Goal: Information Seeking & Learning: Learn about a topic

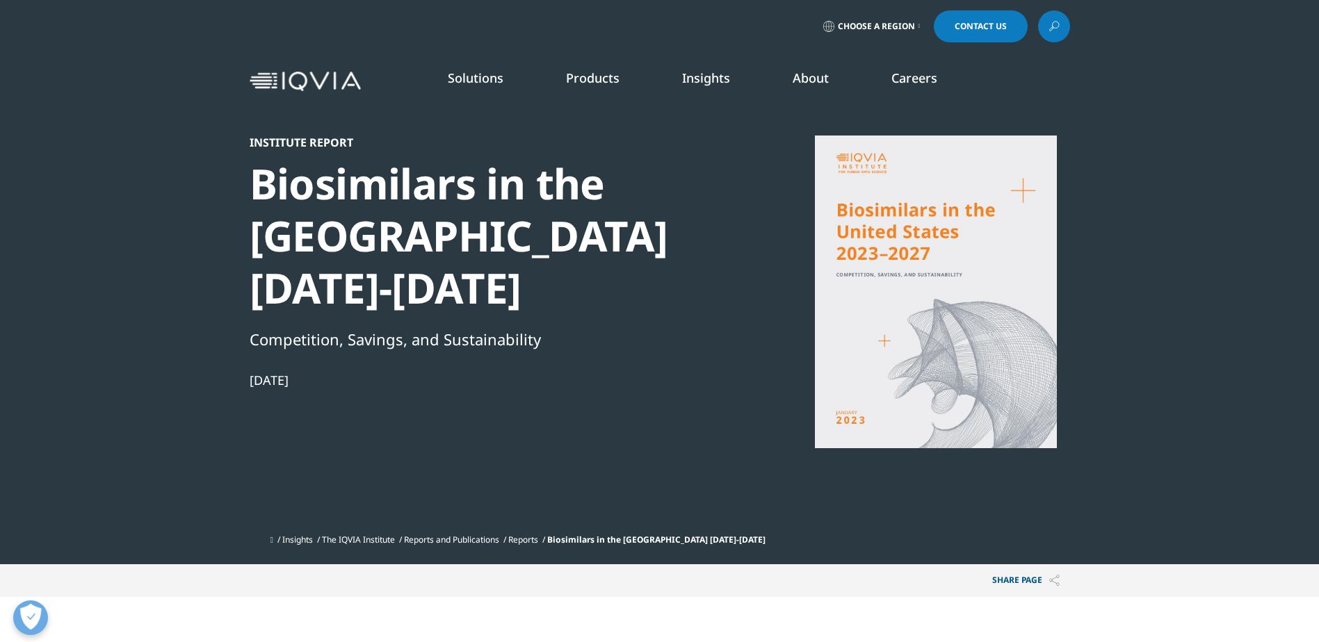
click at [886, 225] on div at bounding box center [936, 292] width 268 height 313
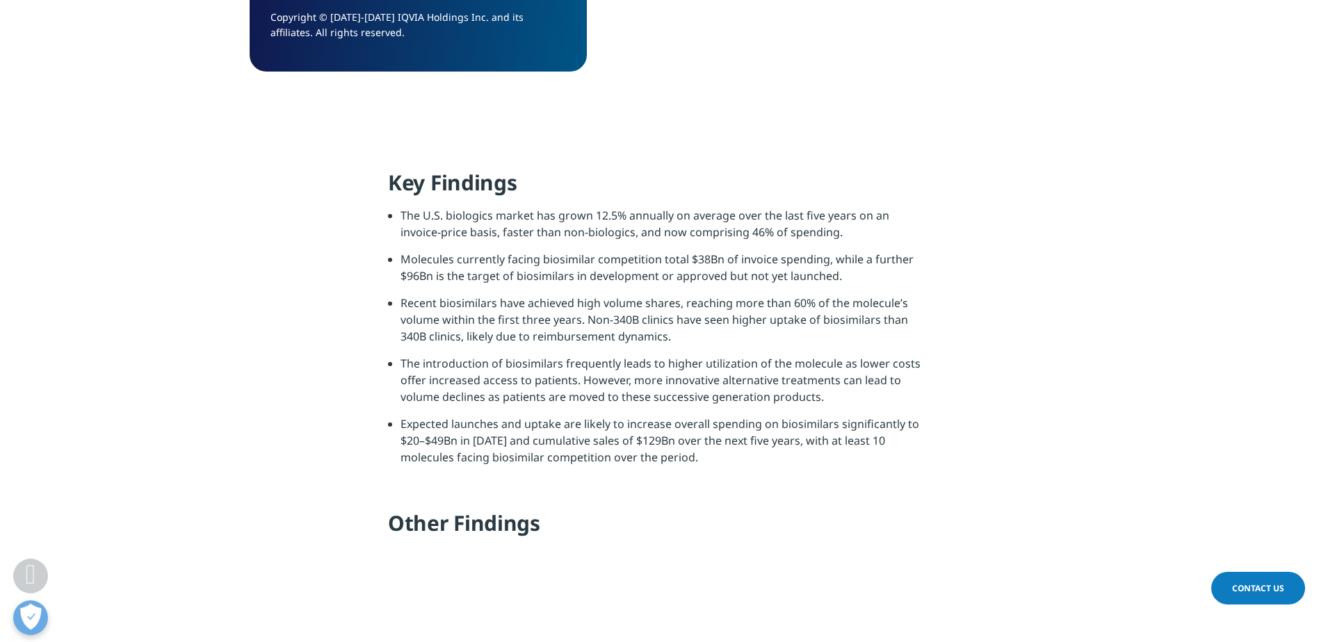
scroll to position [1391, 0]
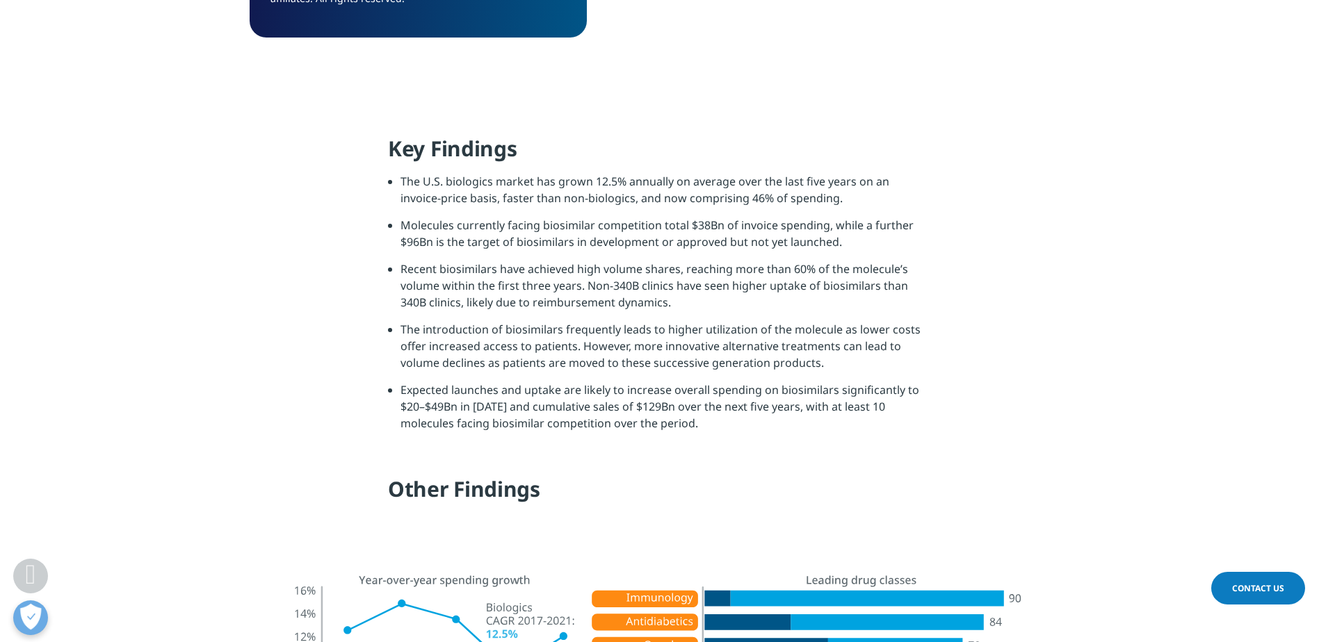
click at [501, 213] on li "The U.S. biologics market has grown 12.5% annually on average over the last fiv…" at bounding box center [665, 195] width 530 height 44
click at [501, 195] on li "The U.S. biologics market has grown 12.5% annually on average over the last fiv…" at bounding box center [665, 195] width 530 height 44
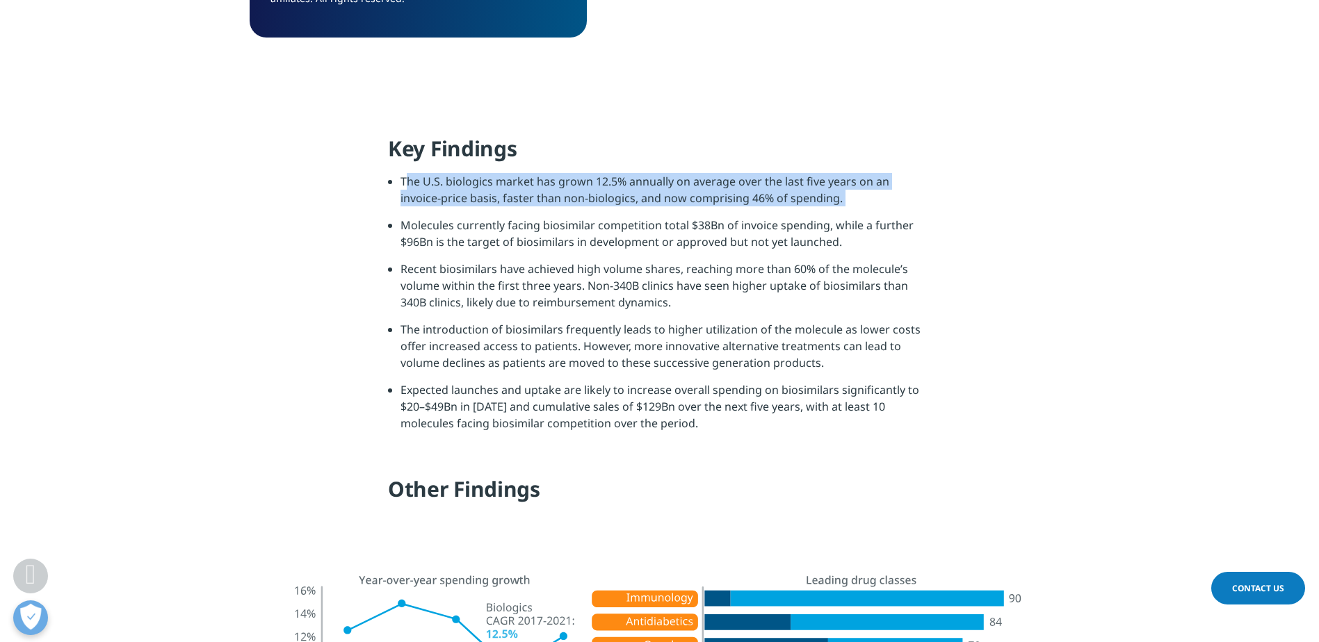
copy ul "The U.S. biologics market has grown 12.5% annually on average over the last fiv…"
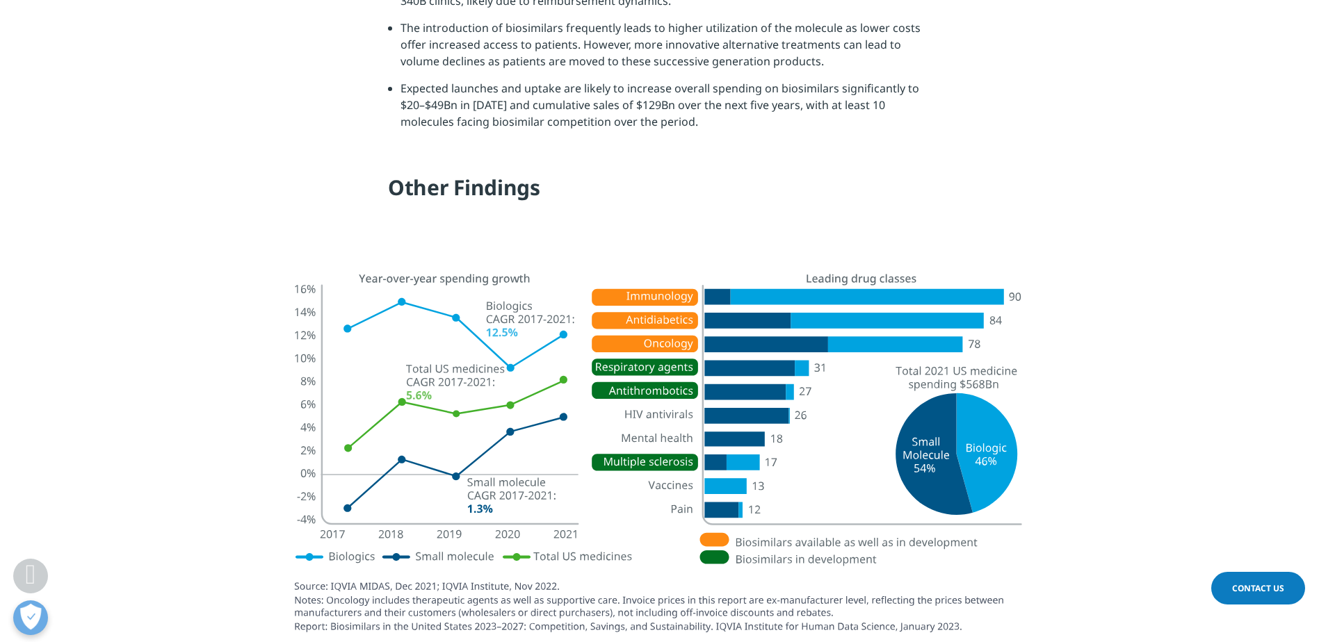
scroll to position [1460, 0]
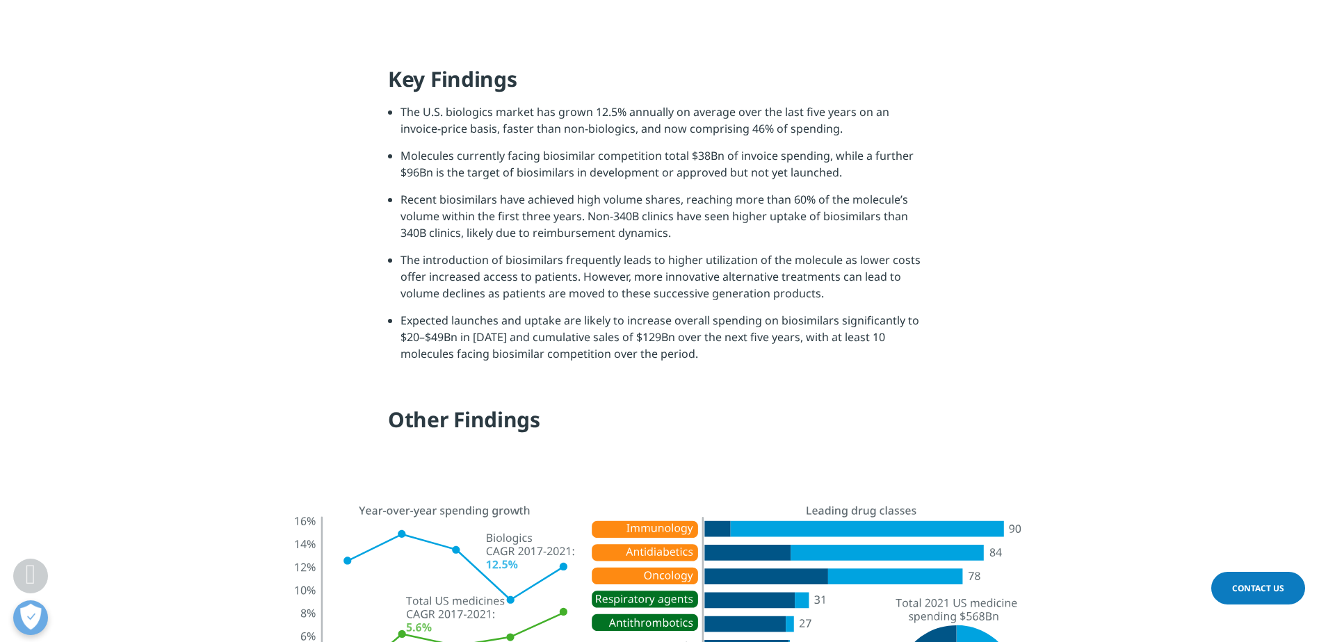
click at [731, 335] on li "Expected launches and uptake are likely to increase overall spending on biosimi…" at bounding box center [665, 342] width 530 height 60
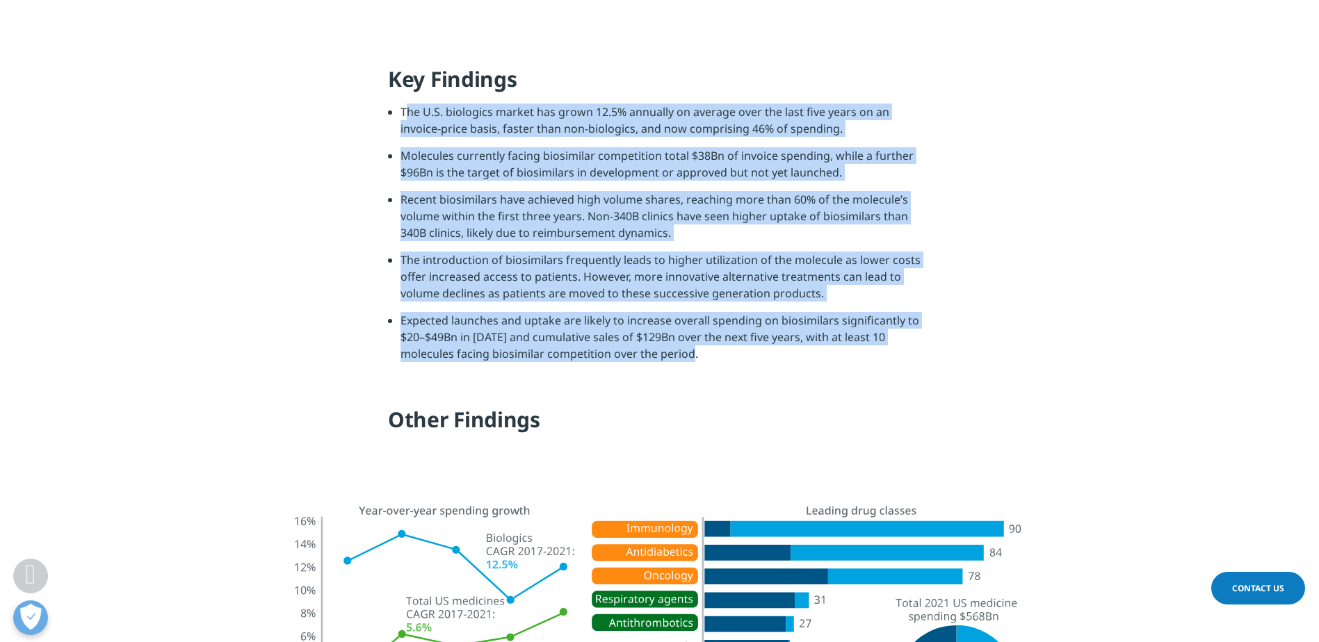
drag, startPoint x: 725, startPoint y: 352, endPoint x: 387, endPoint y: 117, distance: 412.5
click at [387, 117] on section "Key Findings The U.S. biologics market has grown 12.5% annually on average over…" at bounding box center [659, 255] width 1319 height 448
copy ul "Lor I.D. sitametco adipis eli seddo 35.3% eiusmodt in utlabor etdo mag aliq eni…"
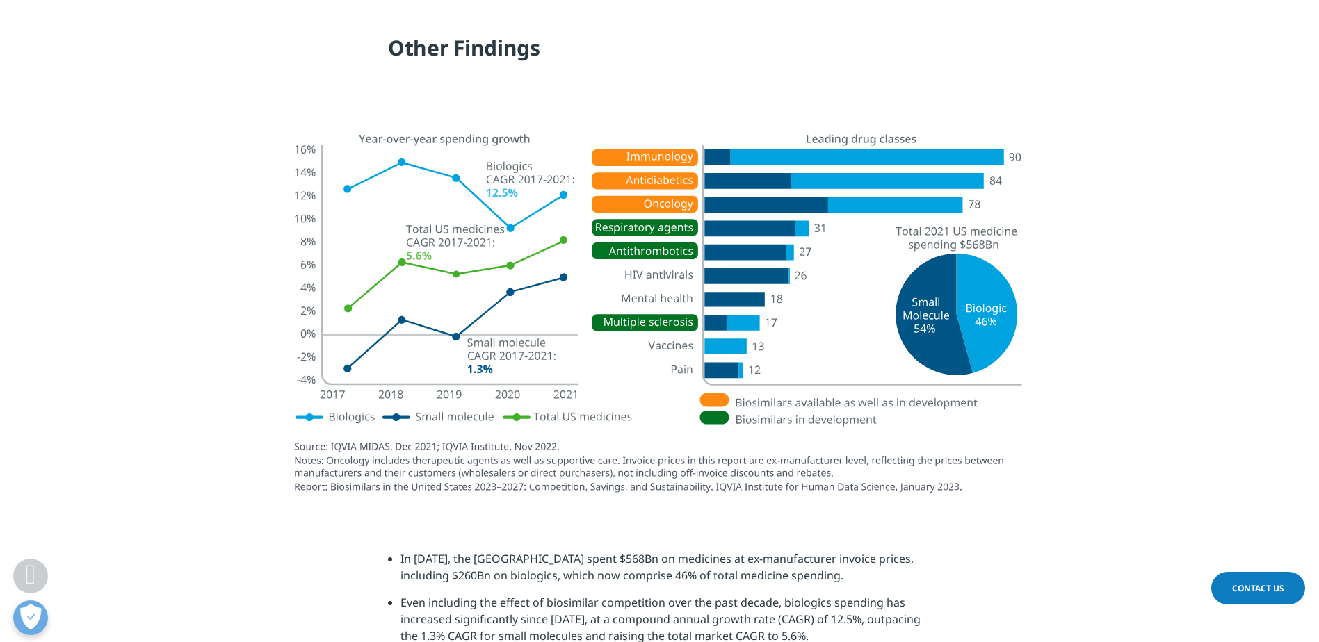
scroll to position [1808, 0]
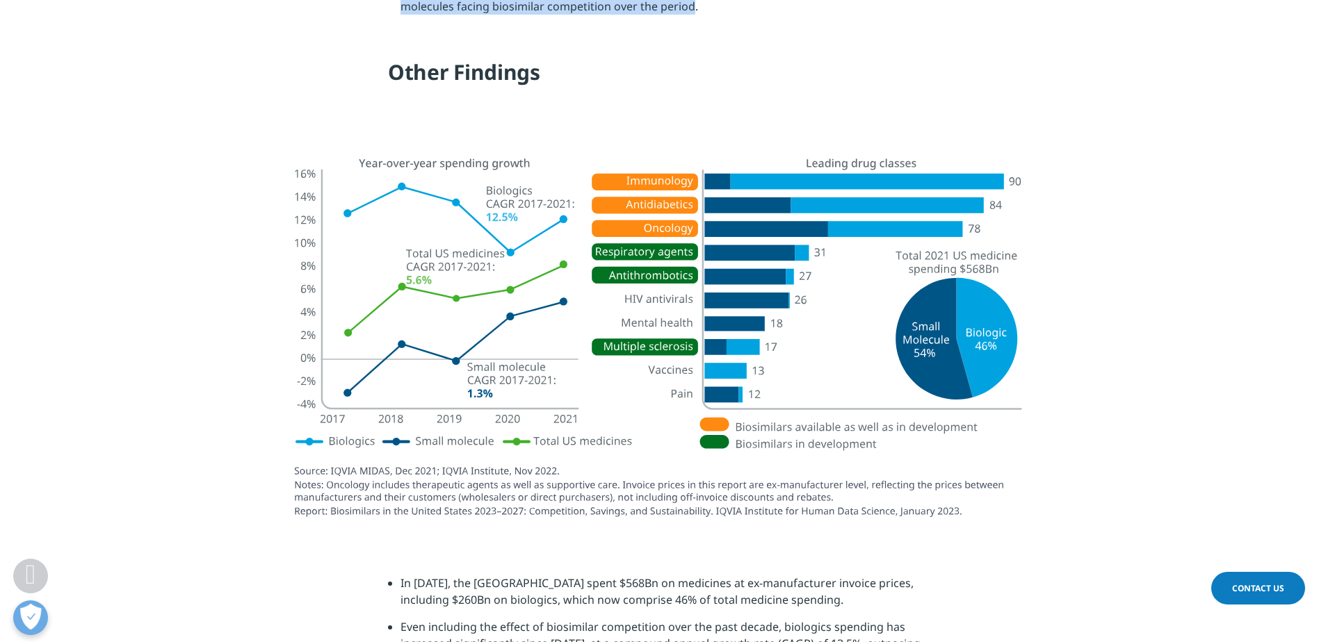
click at [719, 467] on img at bounding box center [659, 334] width 779 height 406
click at [676, 473] on img at bounding box center [659, 334] width 779 height 406
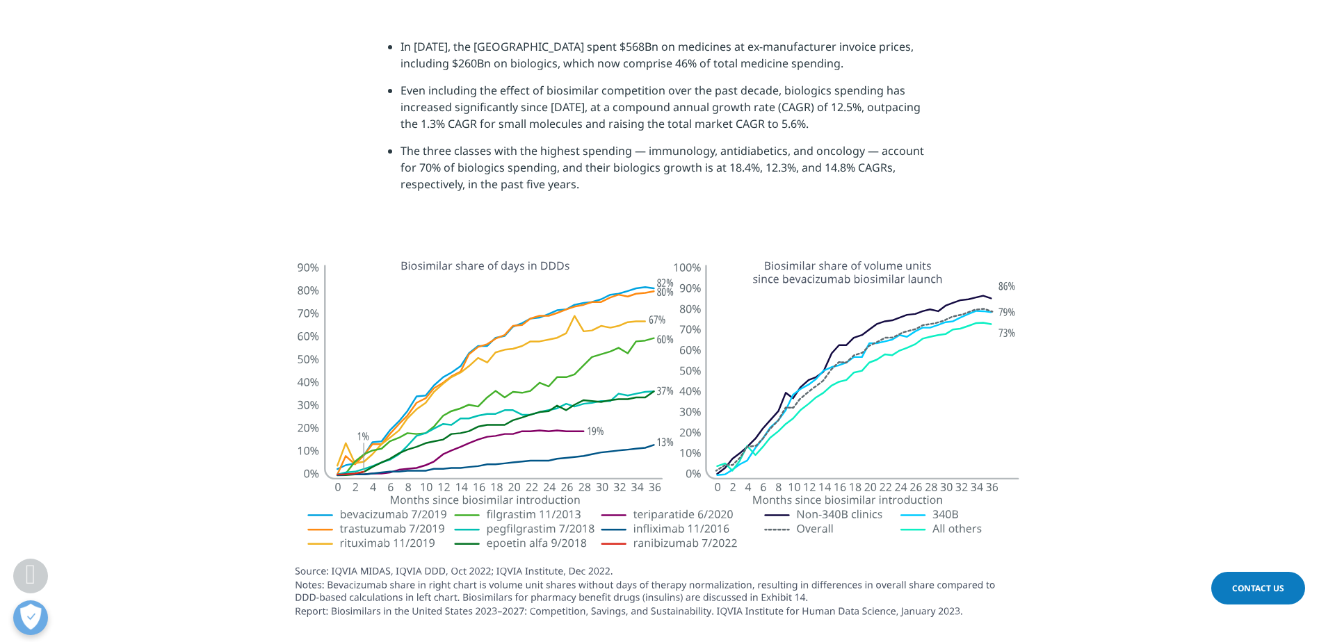
scroll to position [2364, 0]
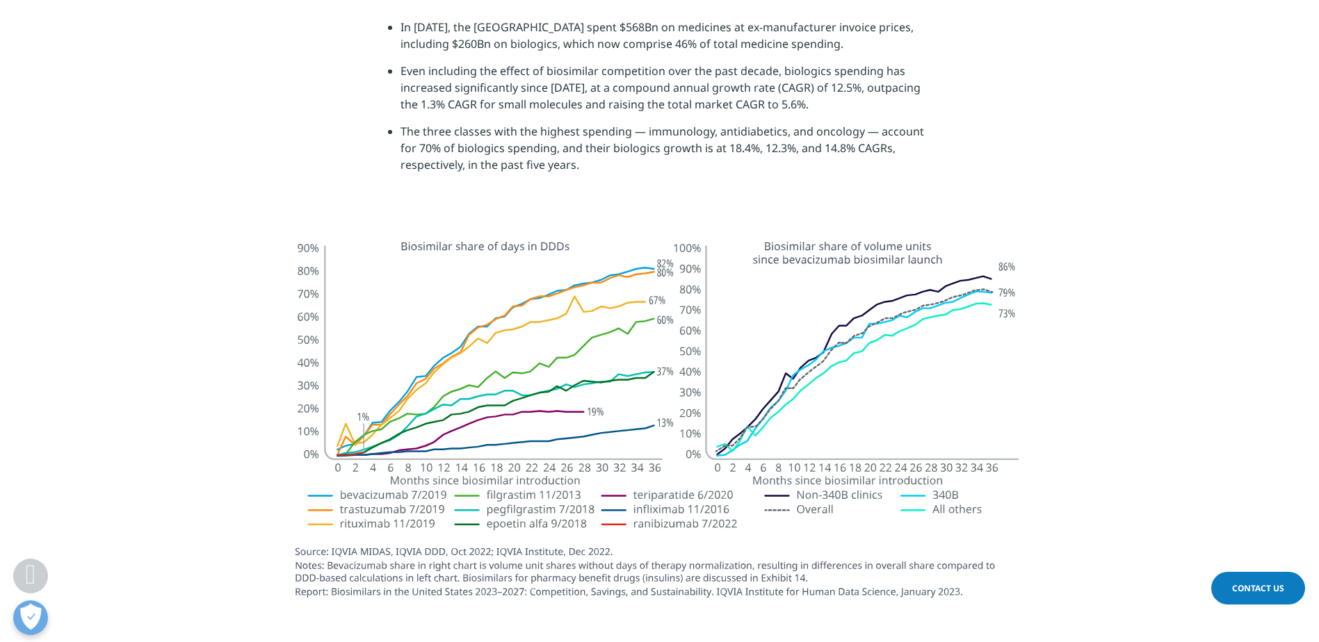
click at [441, 165] on li "The three classes with the highest spending — immunology, antidiabetics, and on…" at bounding box center [665, 153] width 530 height 60
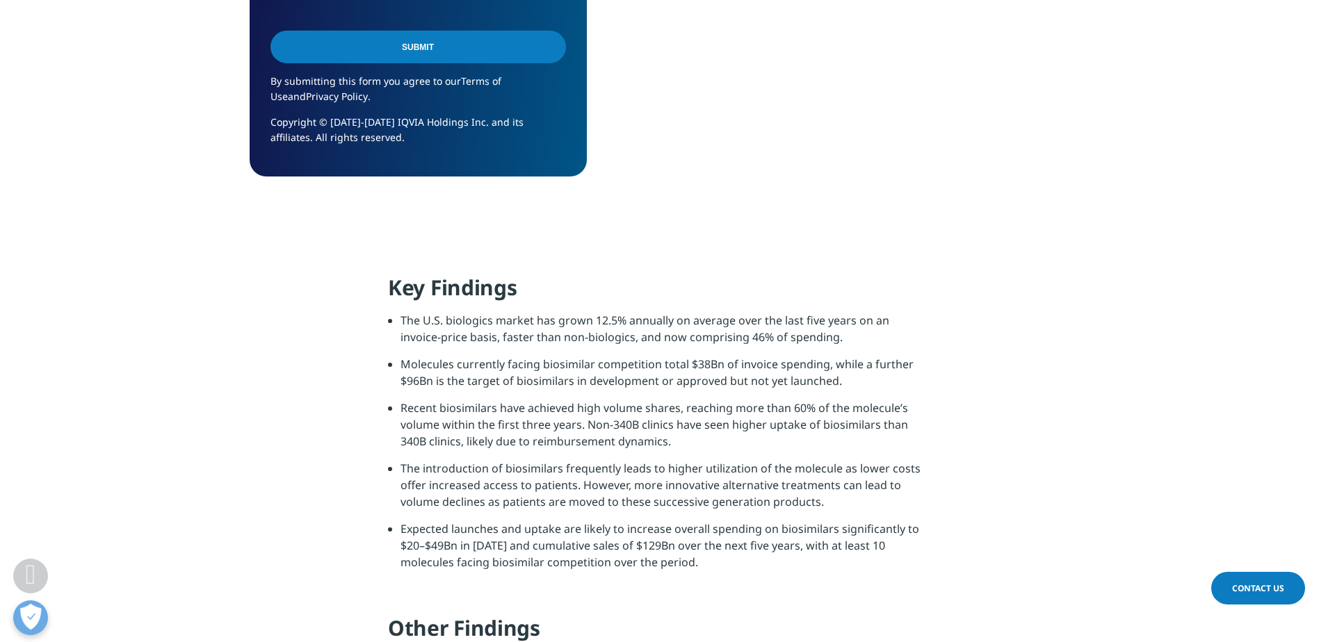
scroll to position [2147, 0]
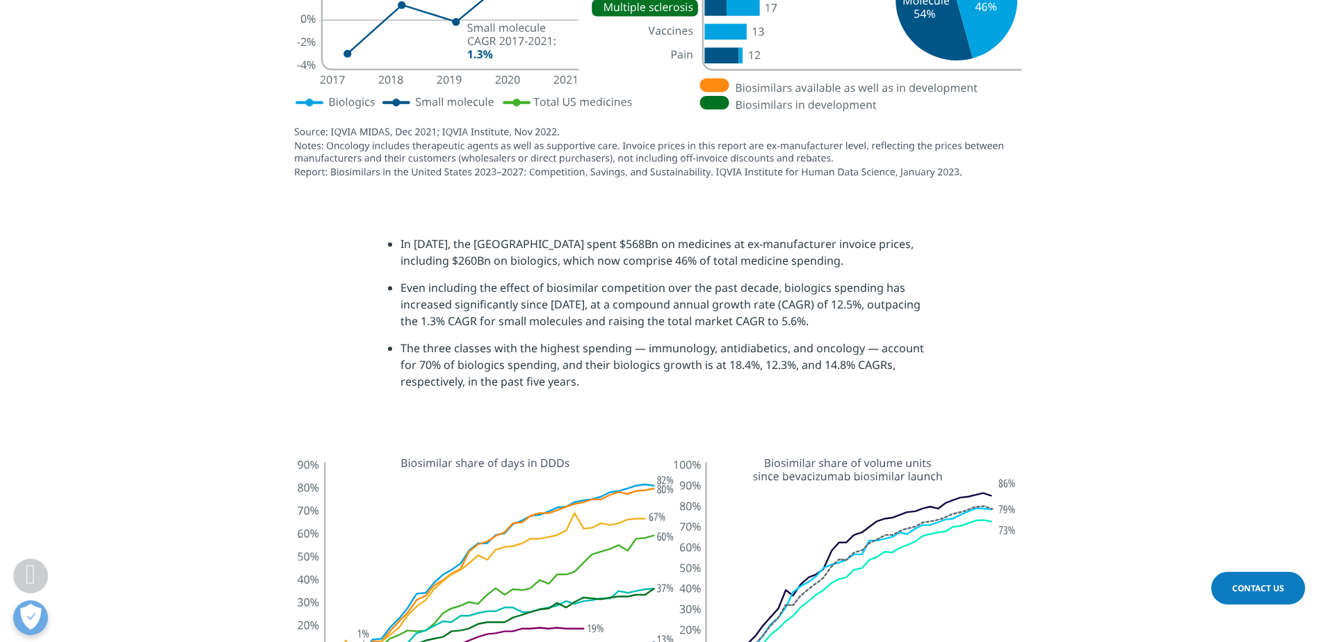
click at [529, 297] on li "Even including the effect of biosimilar competition over the past decade, biolo…" at bounding box center [665, 309] width 530 height 60
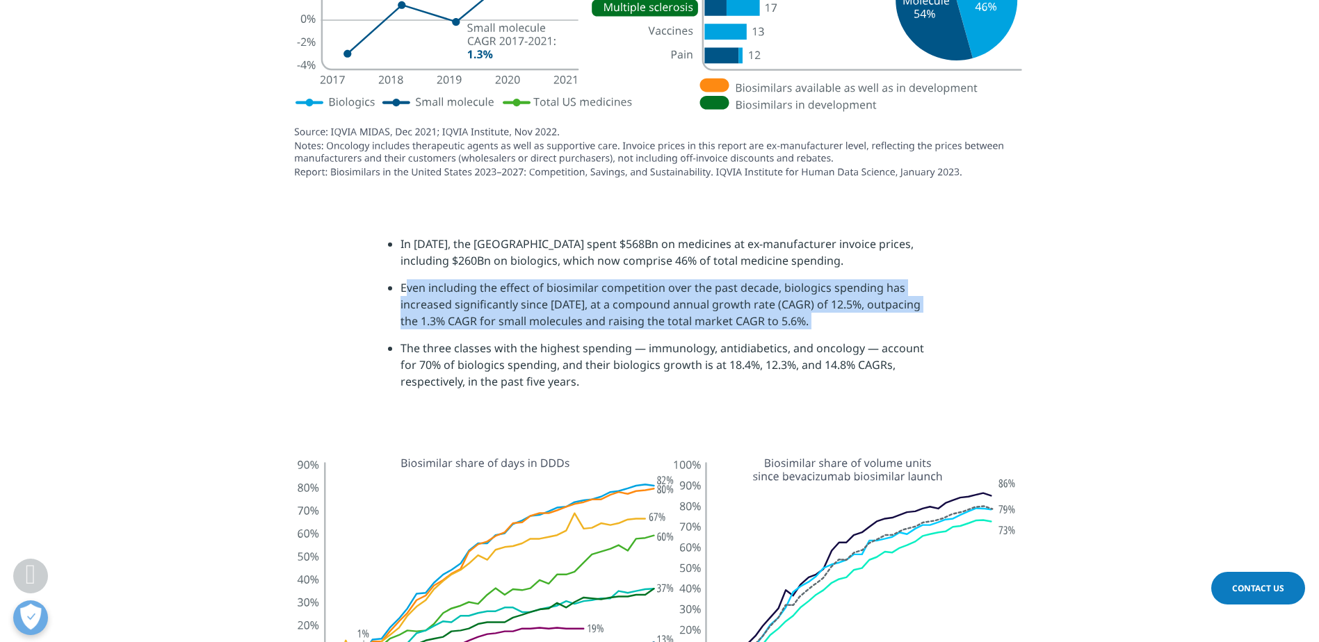
click at [529, 297] on li "Even including the effect of biosimilar competition over the past decade, biolo…" at bounding box center [665, 309] width 530 height 60
drag, startPoint x: 529, startPoint y: 297, endPoint x: 507, endPoint y: 303, distance: 23.1
click at [503, 307] on li "Even including the effect of biosimilar competition over the past decade, biolo…" at bounding box center [665, 309] width 530 height 60
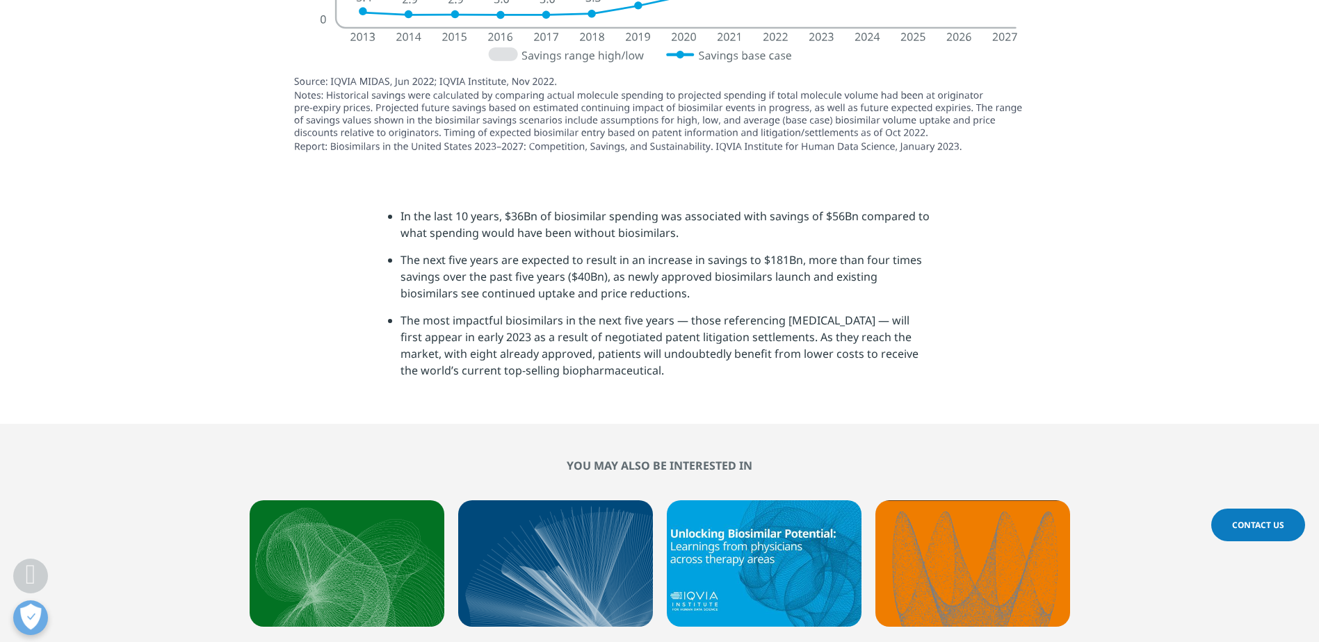
scroll to position [4474, 0]
